Goal: Use online tool/utility: Utilize a website feature to perform a specific function

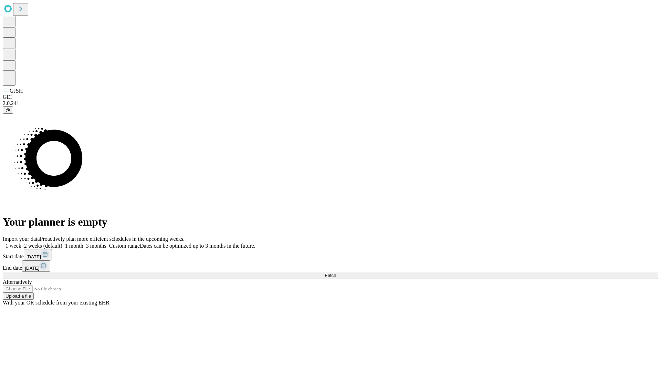
click at [336, 273] on span "Fetch" at bounding box center [330, 275] width 11 height 5
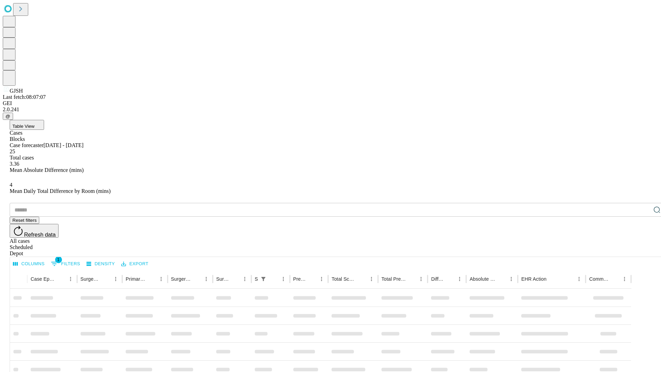
click at [34, 124] on span "Table View" at bounding box center [23, 126] width 22 height 5
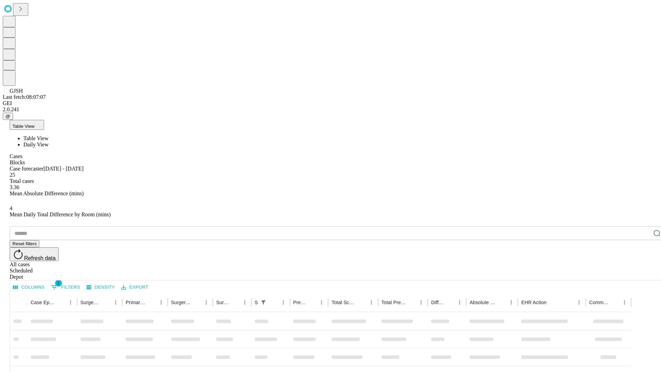
click at [49, 142] on span "Daily View" at bounding box center [35, 145] width 25 height 6
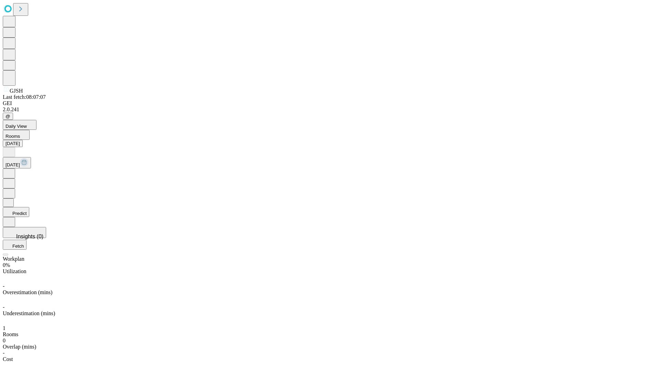
click at [29, 207] on button "Predict" at bounding box center [16, 212] width 27 height 10
